Goal: Task Accomplishment & Management: Manage account settings

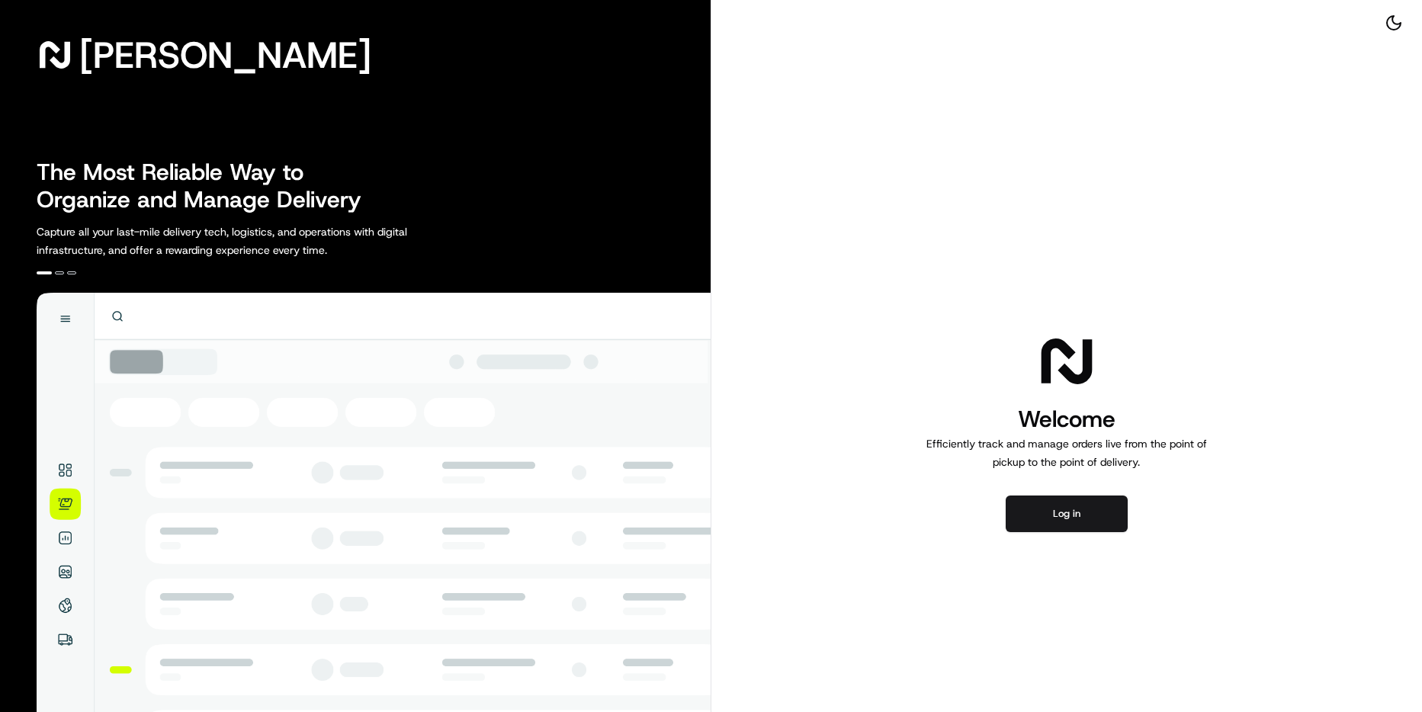
click at [63, 505] on img at bounding box center [374, 572] width 674 height 559
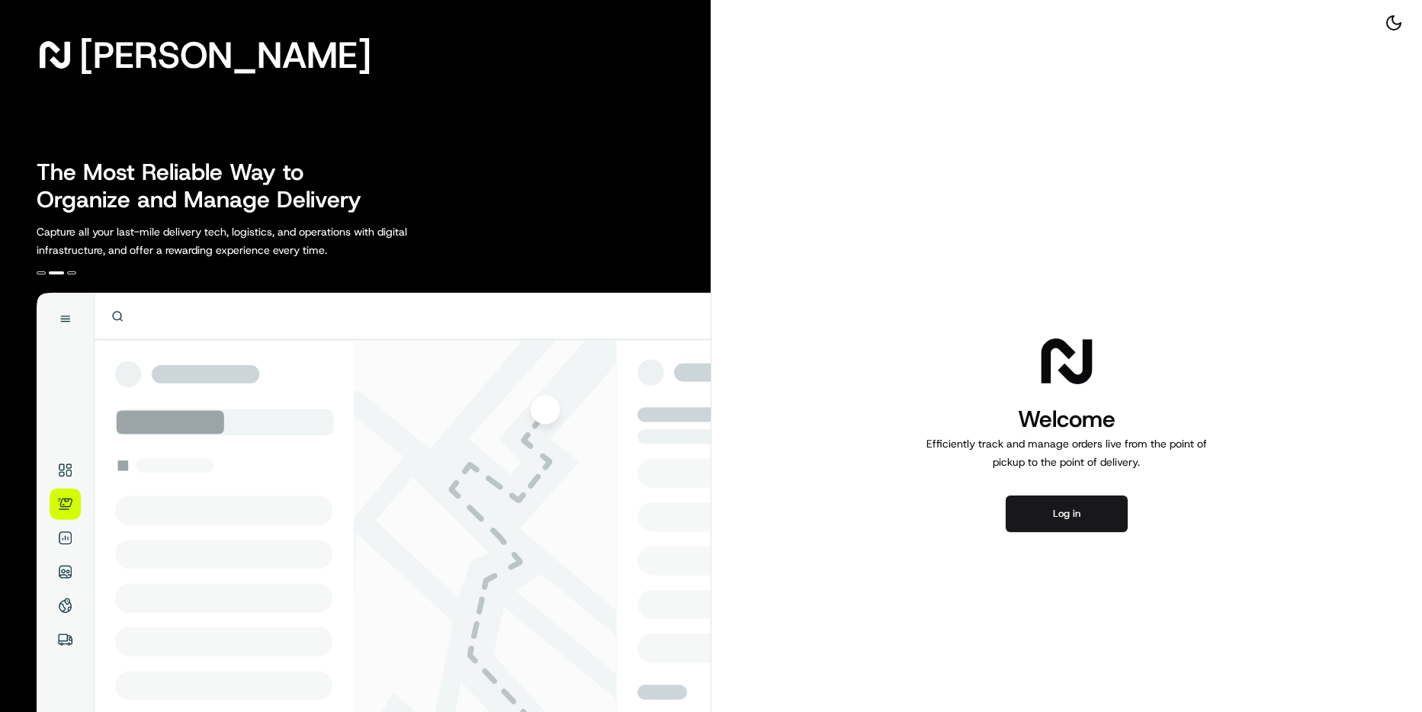
click at [69, 544] on img at bounding box center [374, 572] width 674 height 559
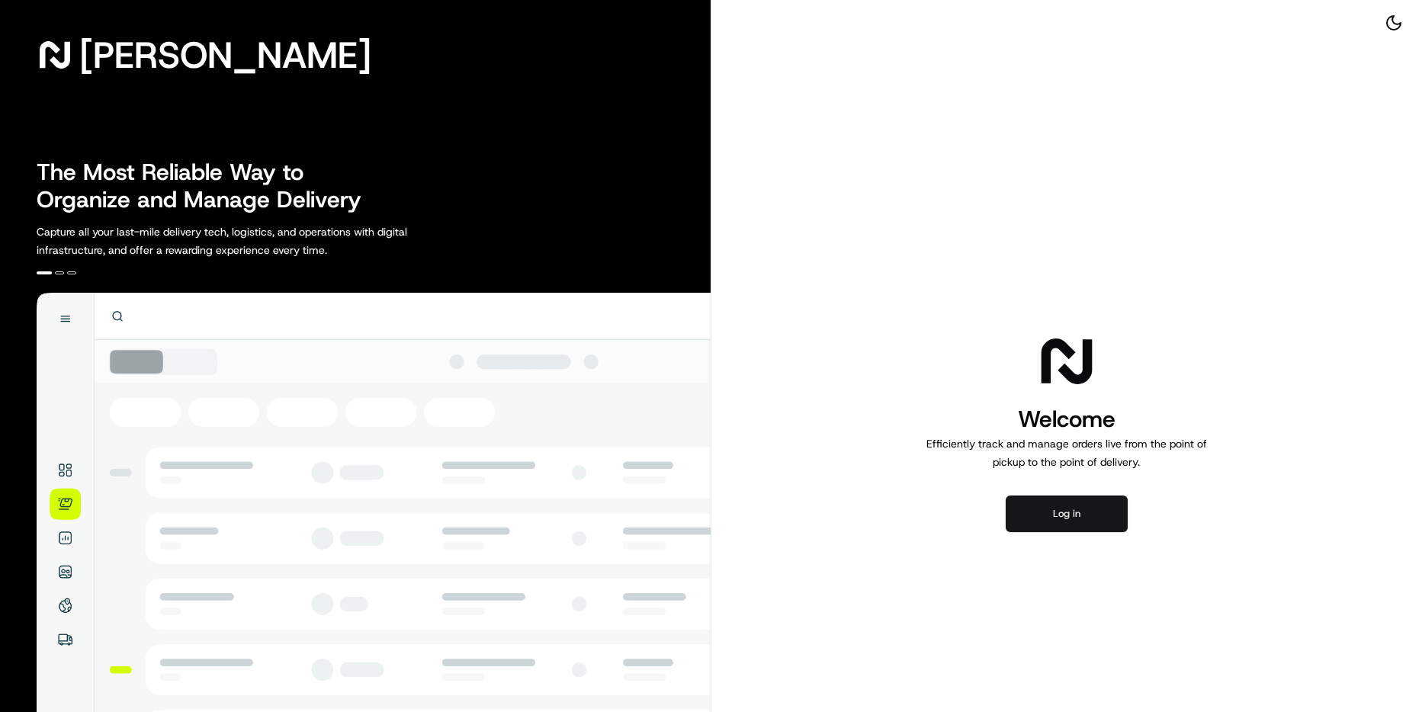
click at [1065, 515] on button "Log in" at bounding box center [1067, 514] width 122 height 37
